Goal: Check status: Check status

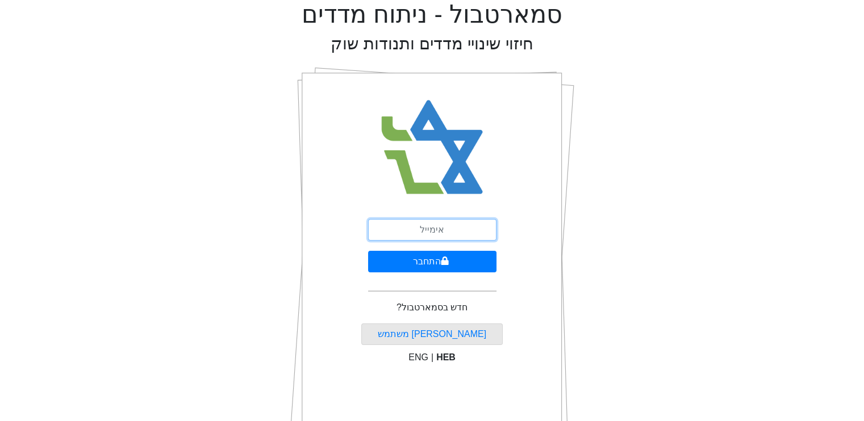
click at [441, 227] on input "email" at bounding box center [432, 230] width 128 height 22
drag, startPoint x: 398, startPoint y: 232, endPoint x: 369, endPoint y: 233, distance: 28.4
click at [369, 233] on input "[EMAIL_ADDRESS][DOMAIN_NAME]" at bounding box center [432, 230] width 128 height 22
type input "[EMAIL_ADDRESS][DOMAIN_NAME]"
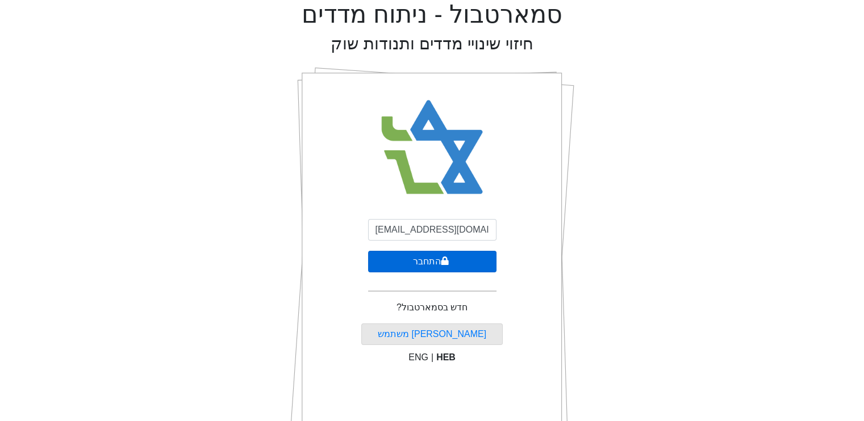
click at [396, 266] on button "התחבר" at bounding box center [432, 262] width 128 height 22
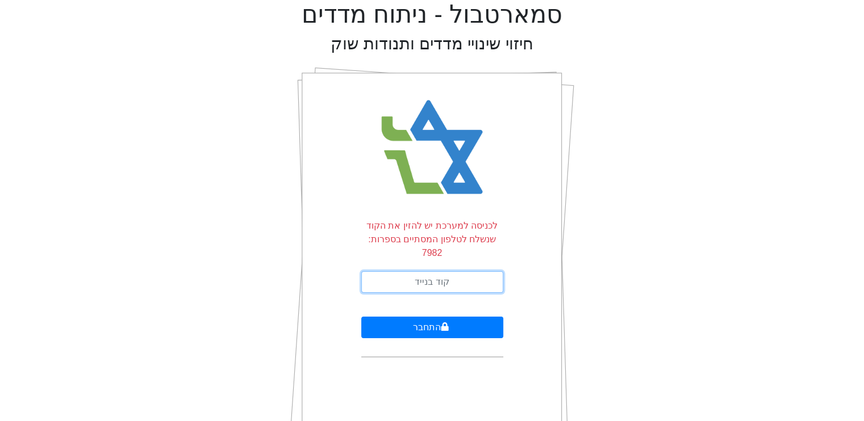
click at [465, 271] on input "text" at bounding box center [432, 282] width 142 height 22
type input "837270"
click at [361, 317] on button "התחבר" at bounding box center [432, 328] width 142 height 22
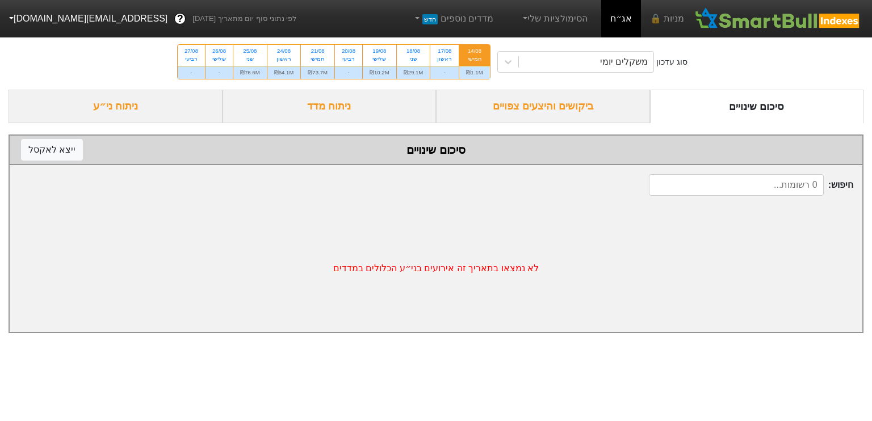
click at [544, 107] on div "ביקושים והיצעים צפויים" at bounding box center [543, 107] width 214 height 34
